Goal: Navigation & Orientation: Find specific page/section

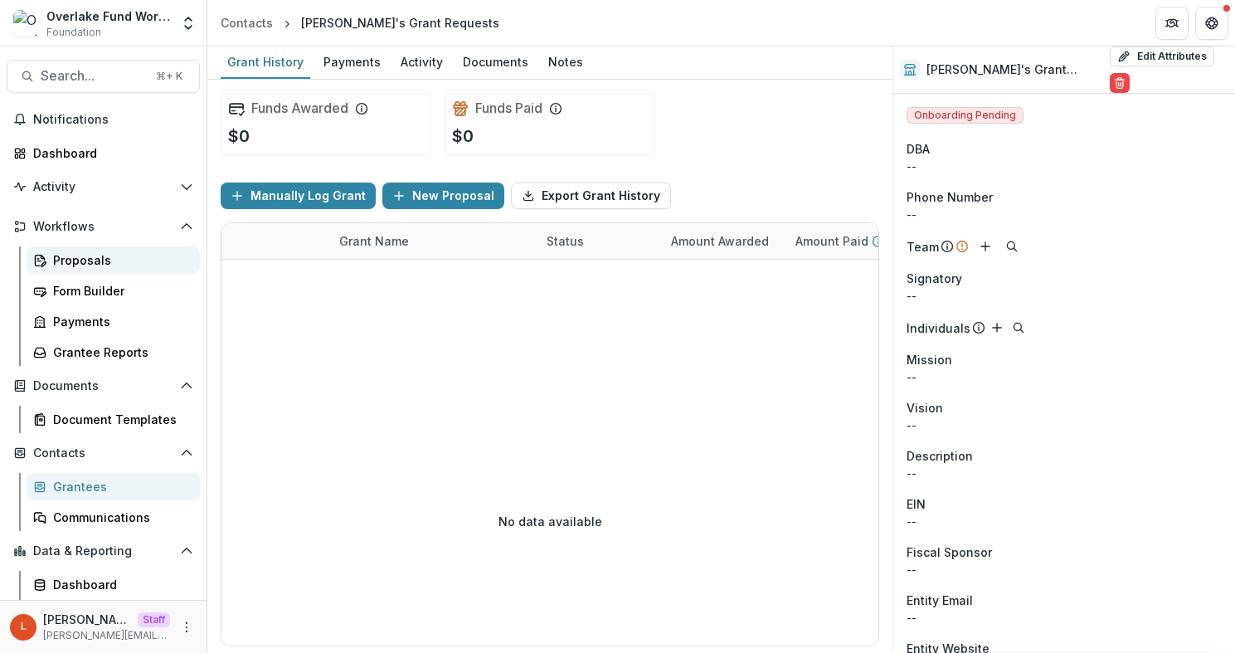
click at [142, 258] on div "Proposals" at bounding box center [120, 259] width 134 height 17
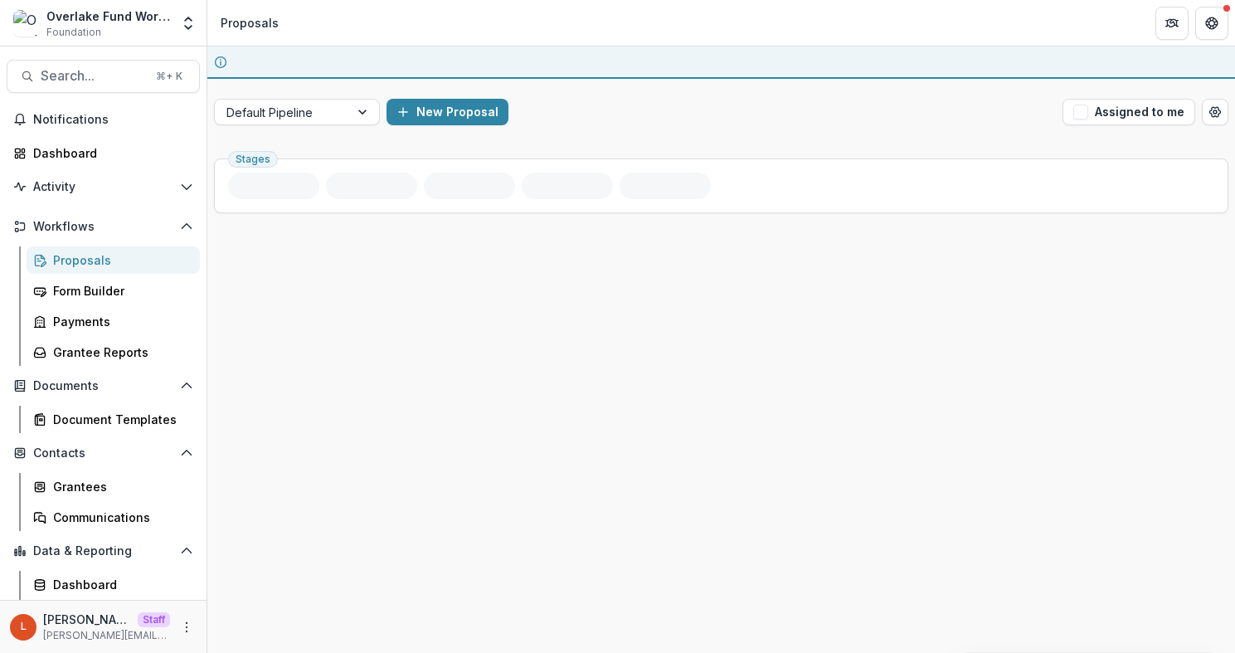
scroll to position [1, 0]
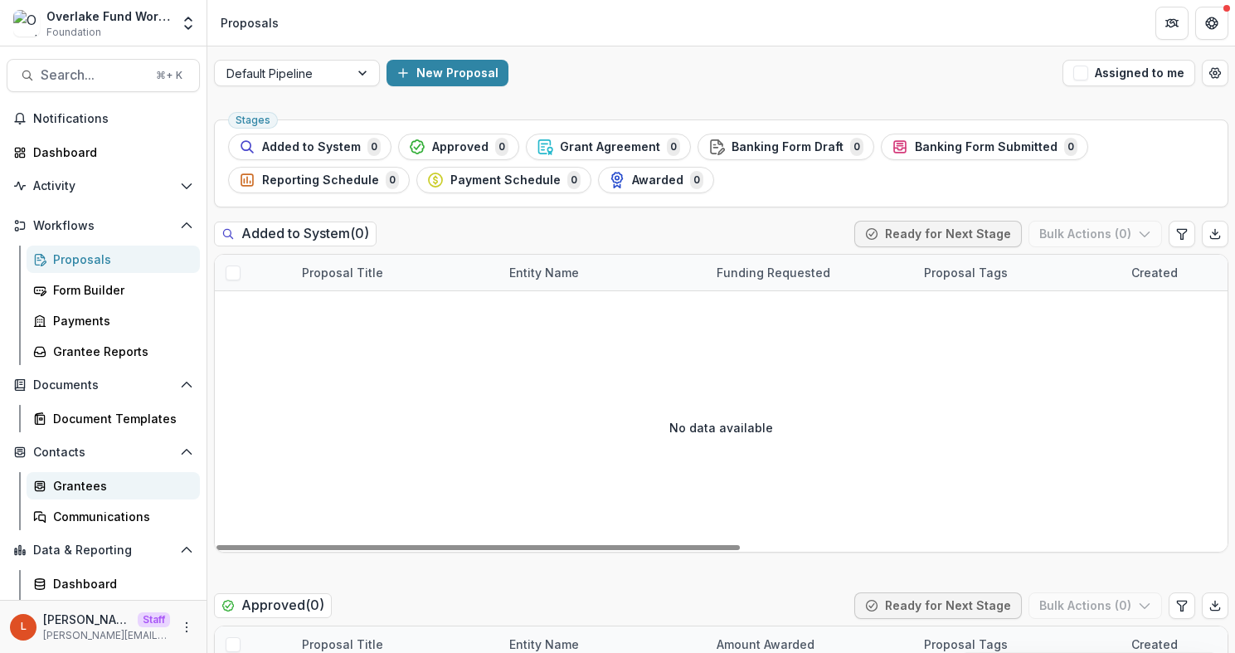
click at [105, 477] on div "Grantees" at bounding box center [120, 485] width 134 height 17
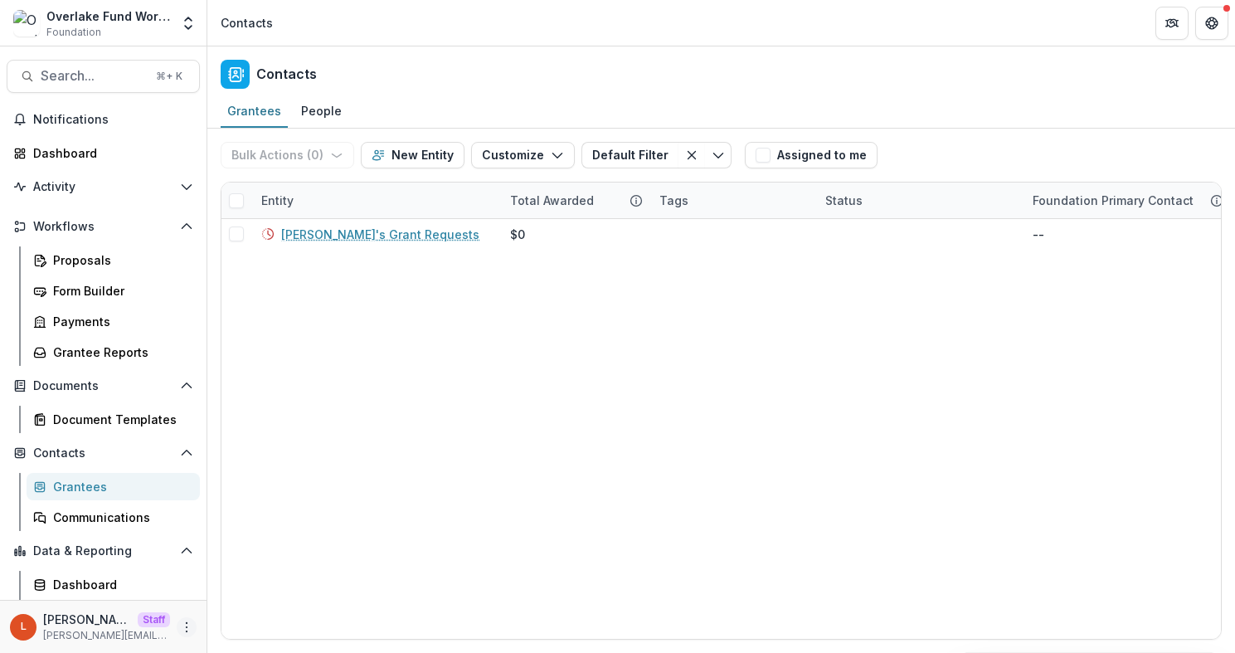
click at [185, 627] on icon "More" at bounding box center [186, 627] width 13 height 13
click at [246, 593] on link "User Settings" at bounding box center [291, 591] width 178 height 27
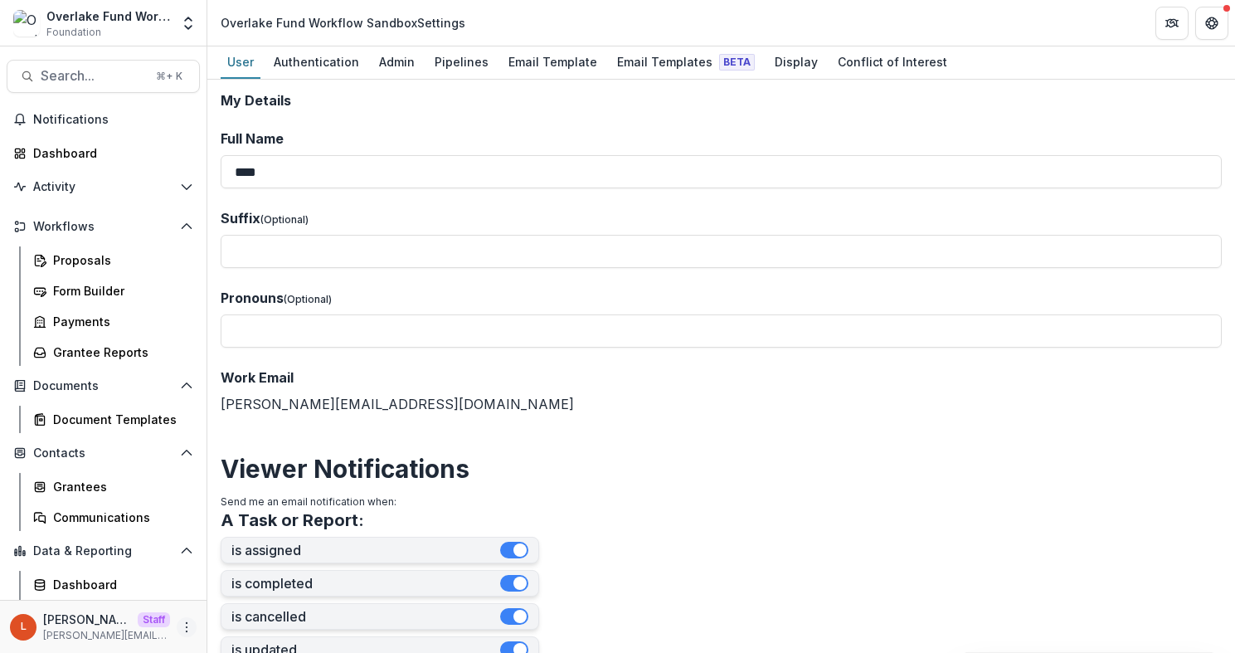
click at [186, 633] on button "More" at bounding box center [187, 627] width 20 height 20
click at [263, 562] on link "Help Center" at bounding box center [291, 564] width 178 height 27
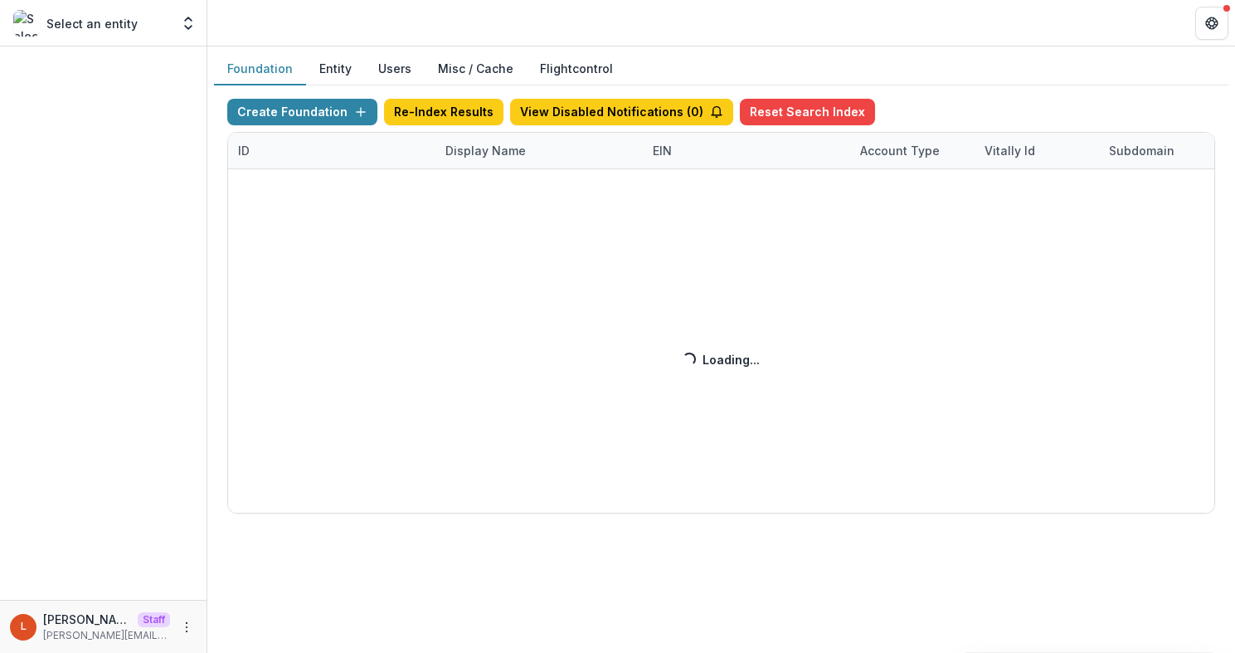
click at [475, 161] on div "Create Foundation Re-Index Results View Disabled Notifications ( 0 ) Reset Sear…" at bounding box center [721, 306] width 988 height 415
click at [478, 156] on div "Create Foundation Re-Index Results View Disabled Notifications ( 0 ) Reset Sear…" at bounding box center [721, 306] width 988 height 415
click at [485, 150] on div "Create Foundation Re-Index Results View Disabled Notifications ( 0 ) Reset Sear…" at bounding box center [721, 306] width 988 height 415
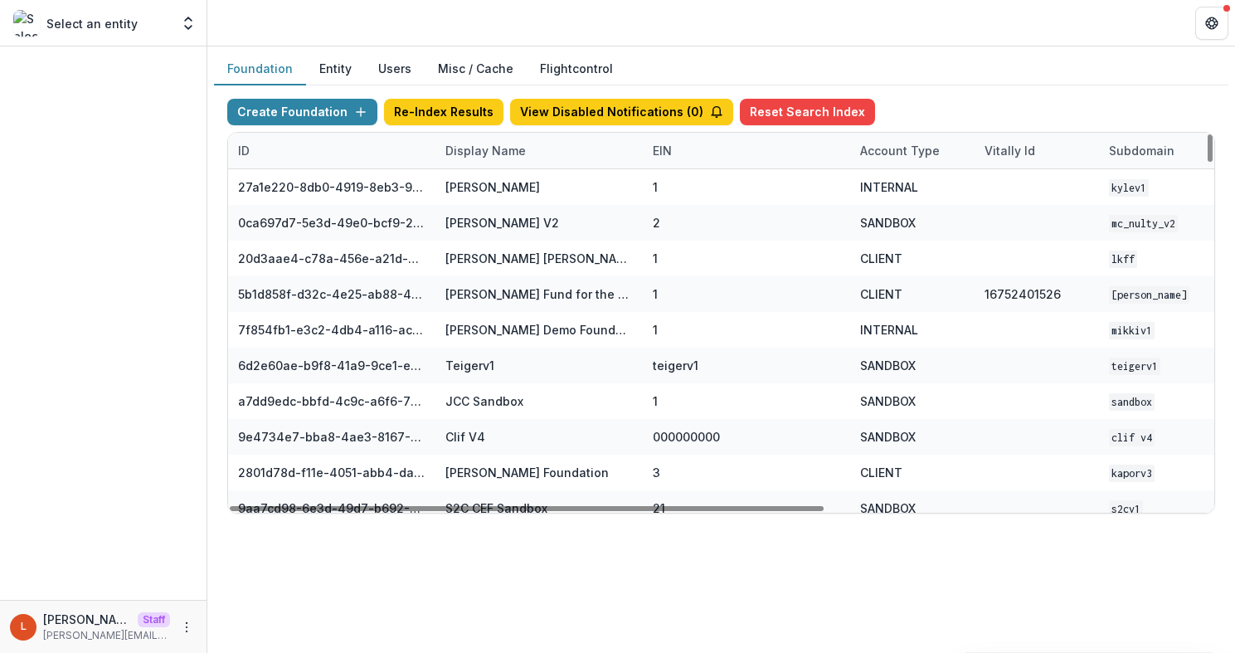
click at [534, 159] on div "Display Name" at bounding box center [539, 151] width 207 height 36
click at [534, 183] on input at bounding box center [538, 188] width 199 height 27
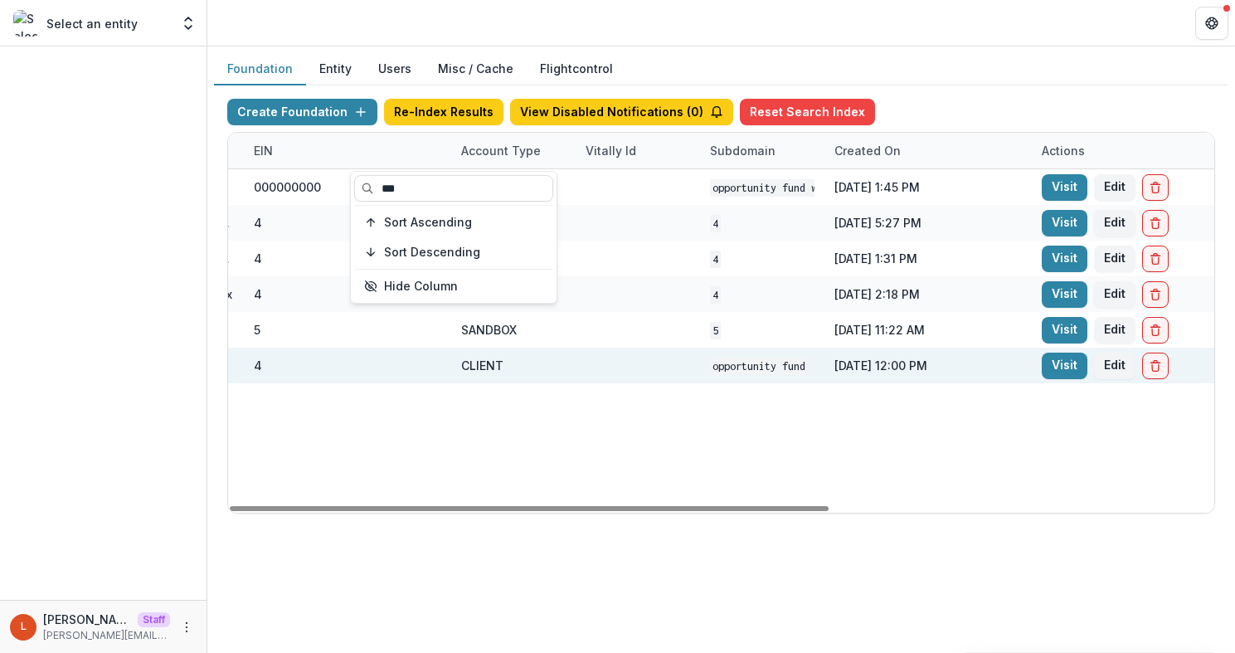
scroll to position [0, 560]
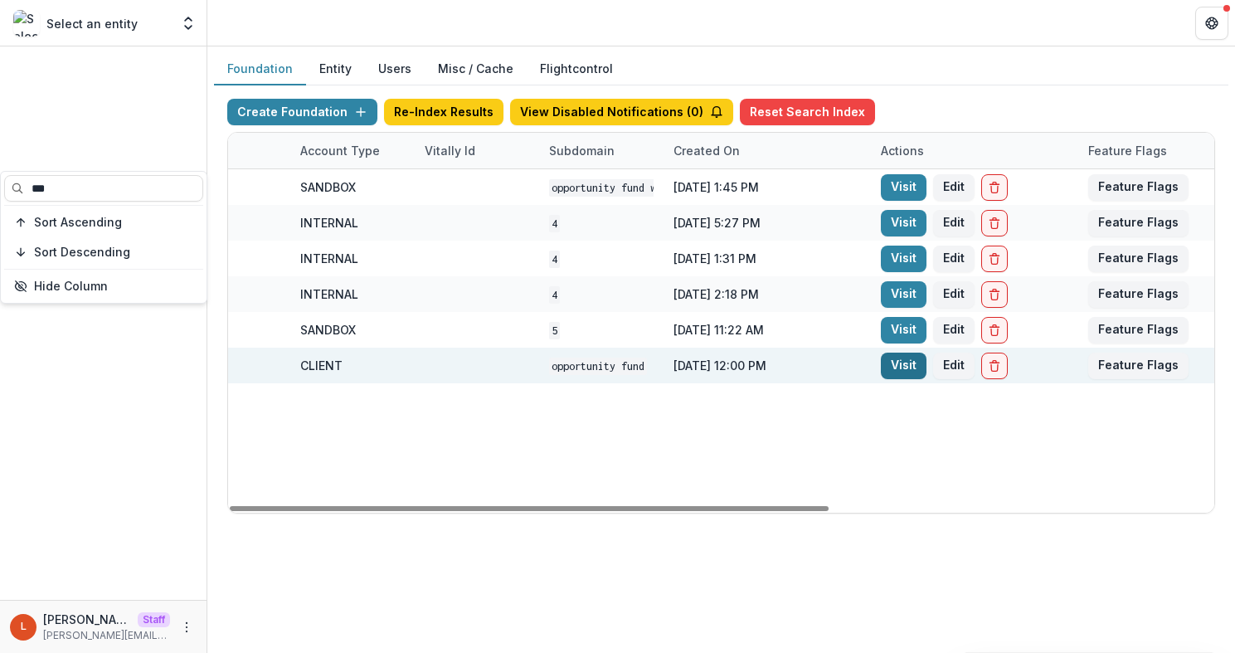
type input "***"
click at [891, 362] on link "Visit" at bounding box center [904, 366] width 46 height 27
